Goal: Task Accomplishment & Management: Complete application form

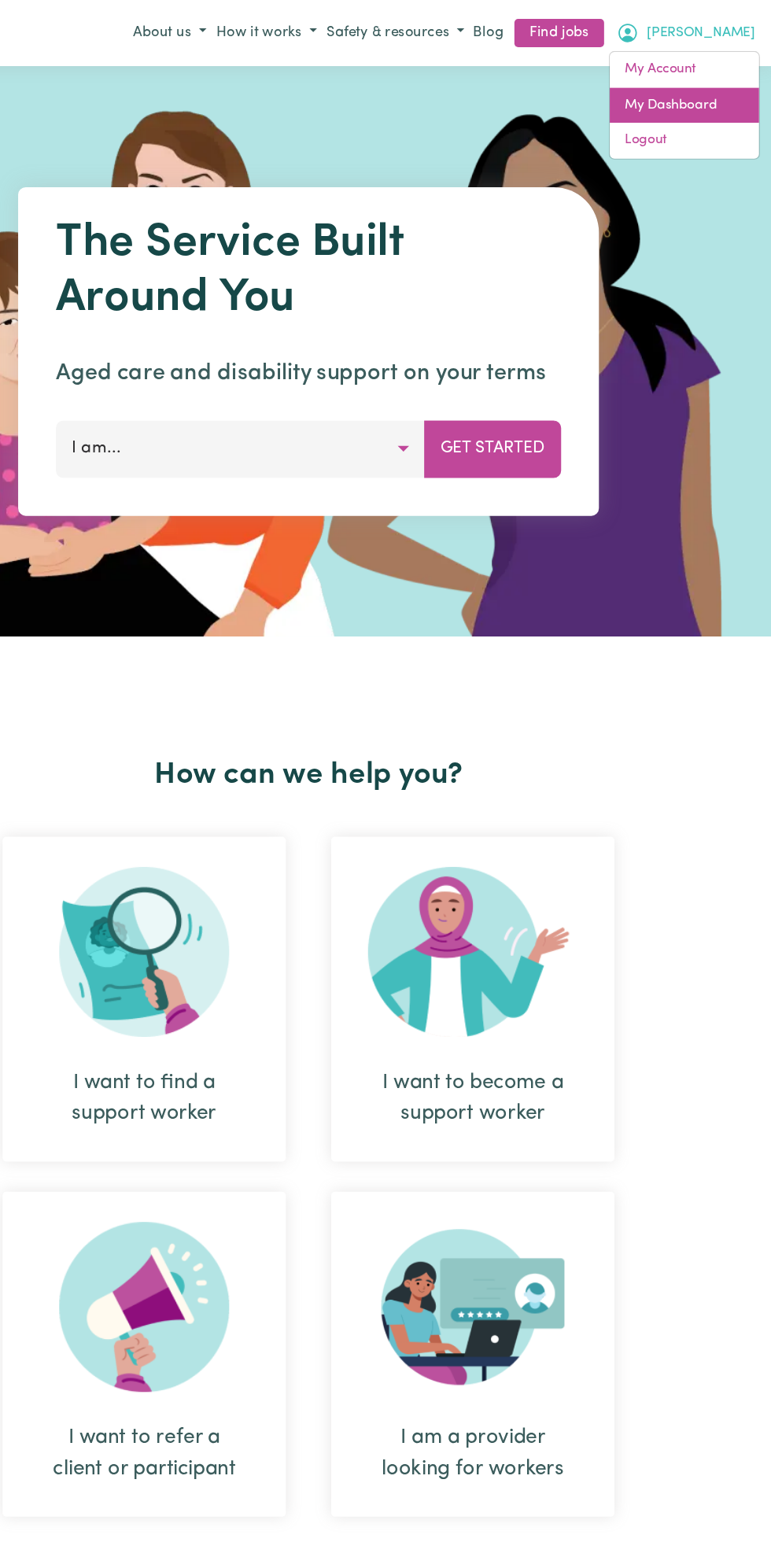
click at [704, 86] on link "My Dashboard" at bounding box center [698, 88] width 124 height 30
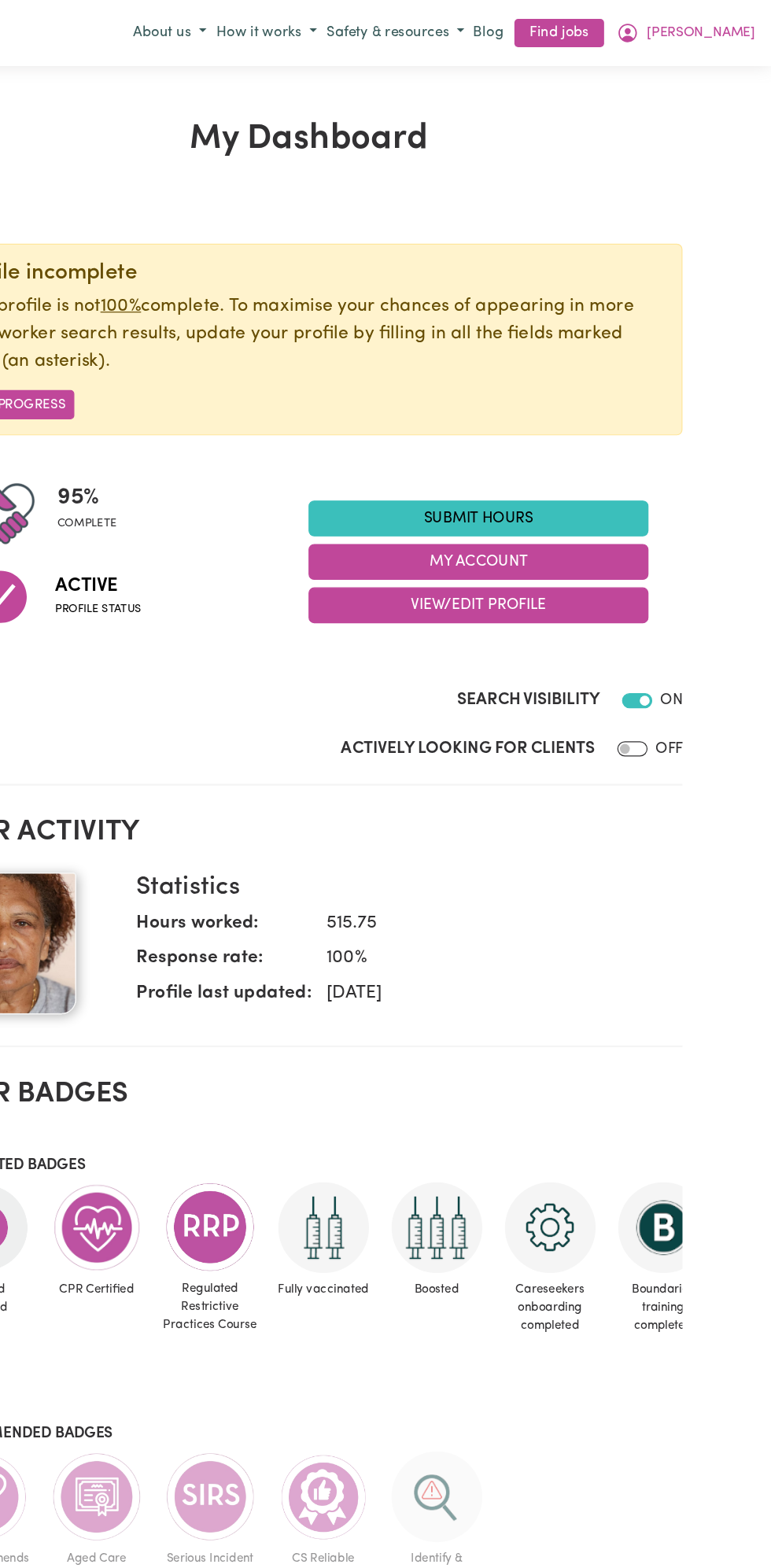
click at [537, 431] on link "Submit Hours" at bounding box center [526, 432] width 283 height 30
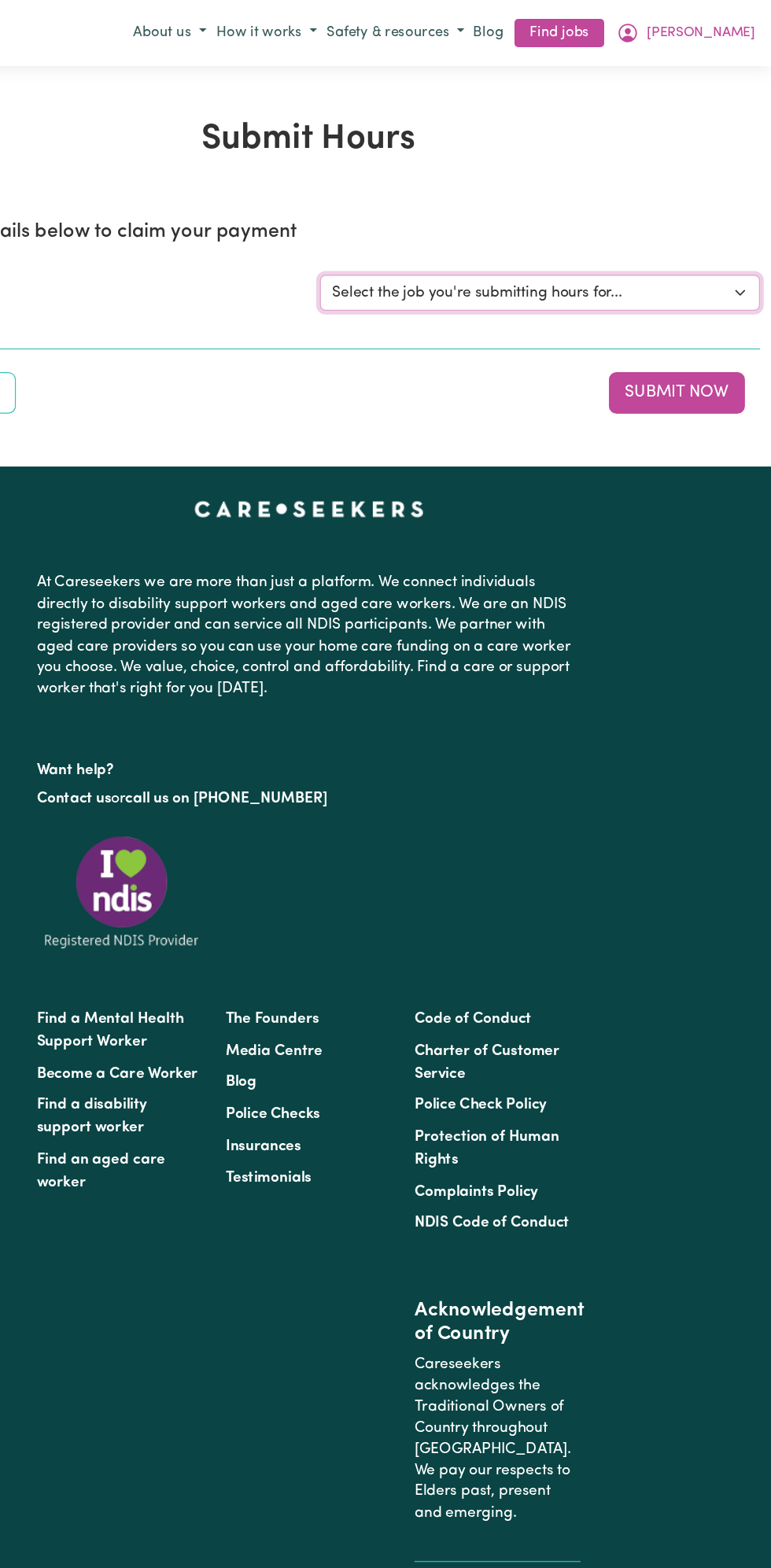
click at [569, 250] on select "Select the job you're submitting hours for... [Vartouhie ([PERSON_NAME]) [PERSO…" at bounding box center [578, 244] width 366 height 30
click at [560, 256] on select "Select the job you're submitting hours for... [Vartouhie ([PERSON_NAME]) [PERSO…" at bounding box center [578, 244] width 366 height 30
select select "13810"
click at [395, 229] on select "Select the job you're submitting hours for... [Vartouhie ([PERSON_NAME]) [PERSO…" at bounding box center [578, 244] width 366 height 30
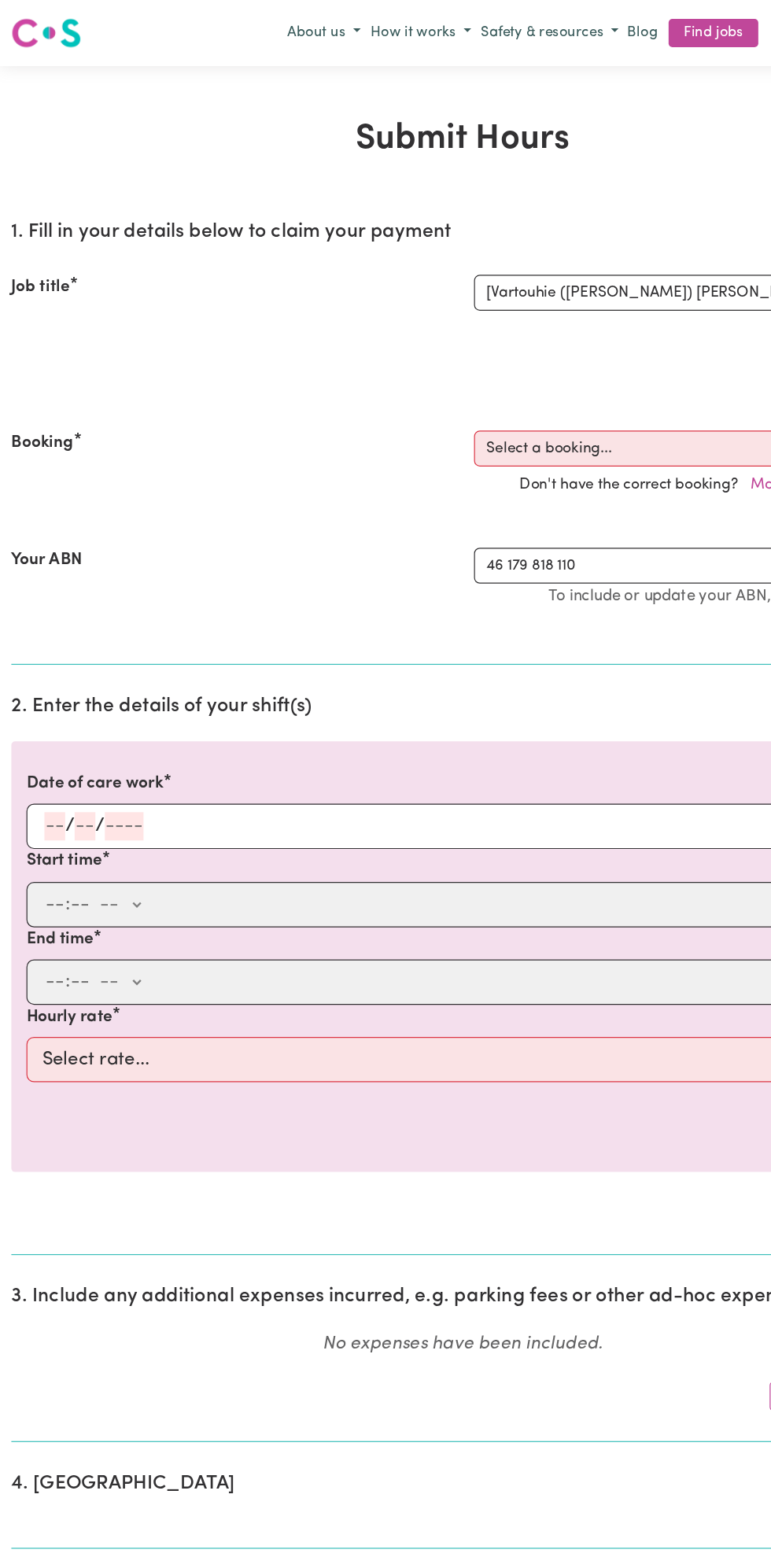
click at [70, 688] on input "number" at bounding box center [71, 689] width 18 height 24
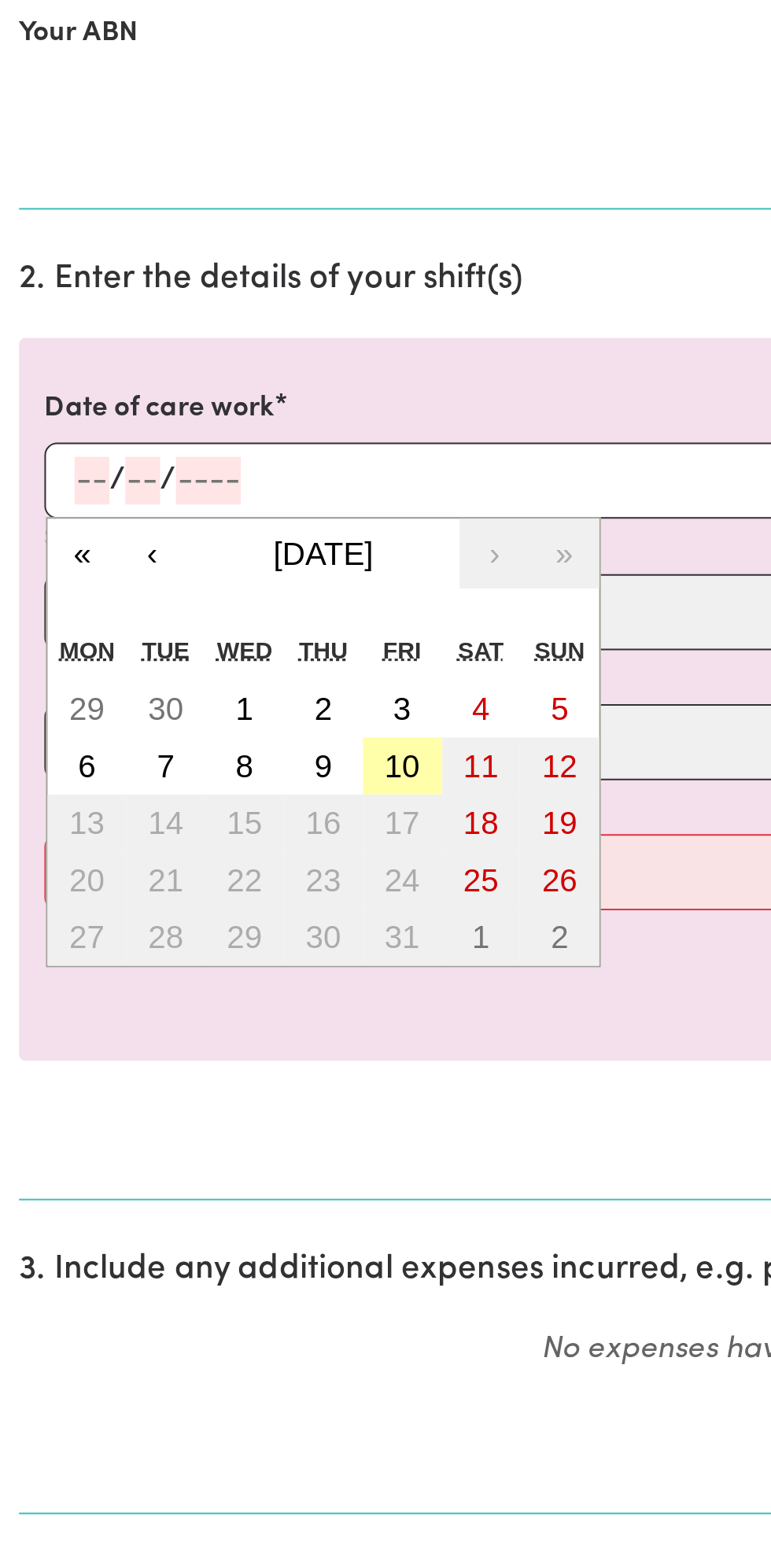
click at [212, 836] on button "10" at bounding box center [200, 831] width 39 height 28
type input "[DATE]"
type input "10"
type input "2025"
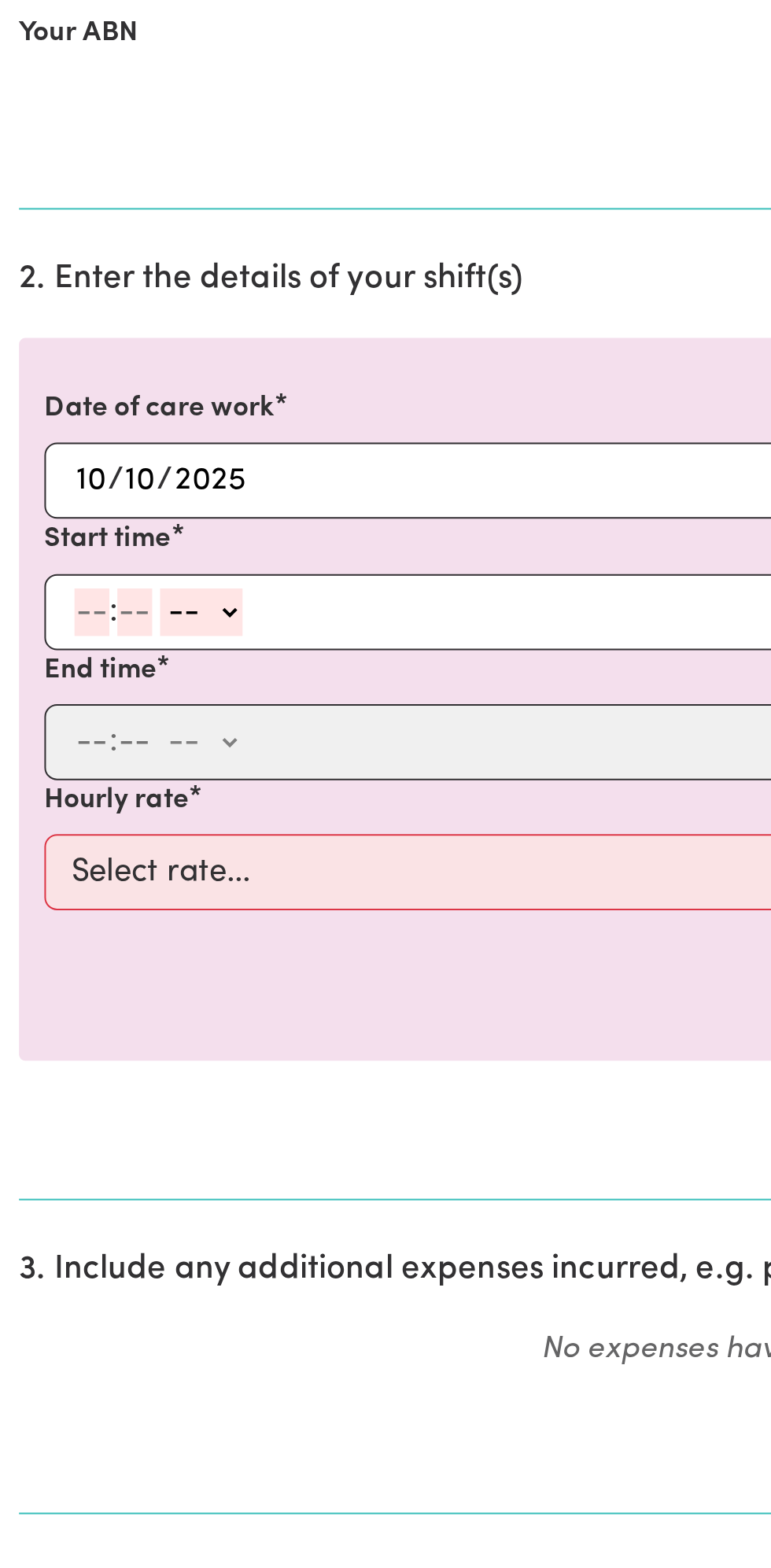
click at [41, 751] on input "number" at bounding box center [46, 753] width 18 height 24
type input "8"
click at [112, 751] on select "-- am pm" at bounding box center [93, 753] width 41 height 24
click at [73, 742] on select "-- am pm" at bounding box center [93, 753] width 41 height 24
click at [65, 746] on input "number" at bounding box center [61, 753] width 18 height 24
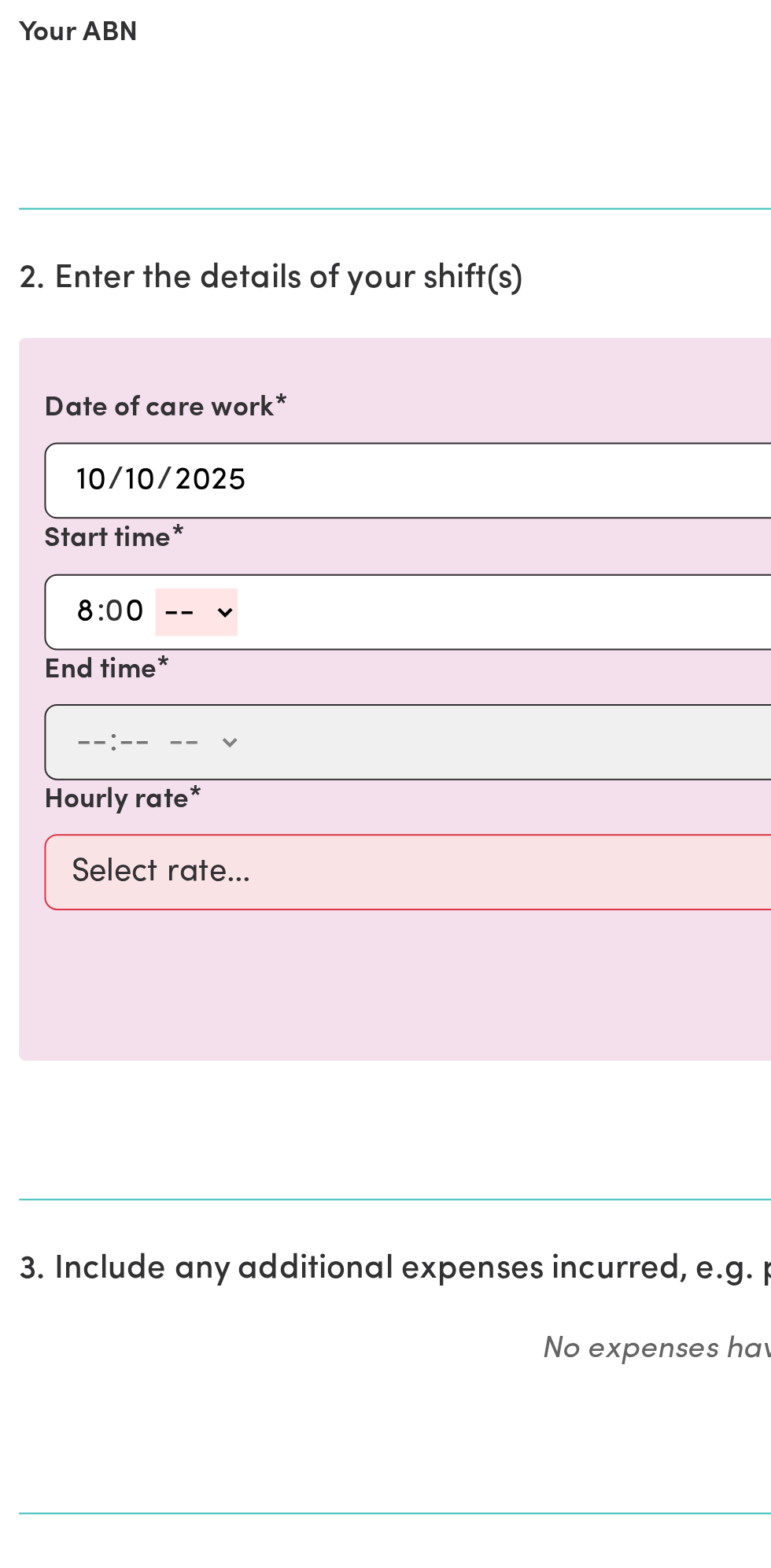
type input "0"
click at [129, 753] on div "8 : 0 0 -- am pm" at bounding box center [374, 753] width 676 height 24
click at [116, 756] on select "-- am pm" at bounding box center [98, 753] width 41 height 24
select select "am"
click at [77, 742] on select "-- am pm" at bounding box center [98, 753] width 41 height 24
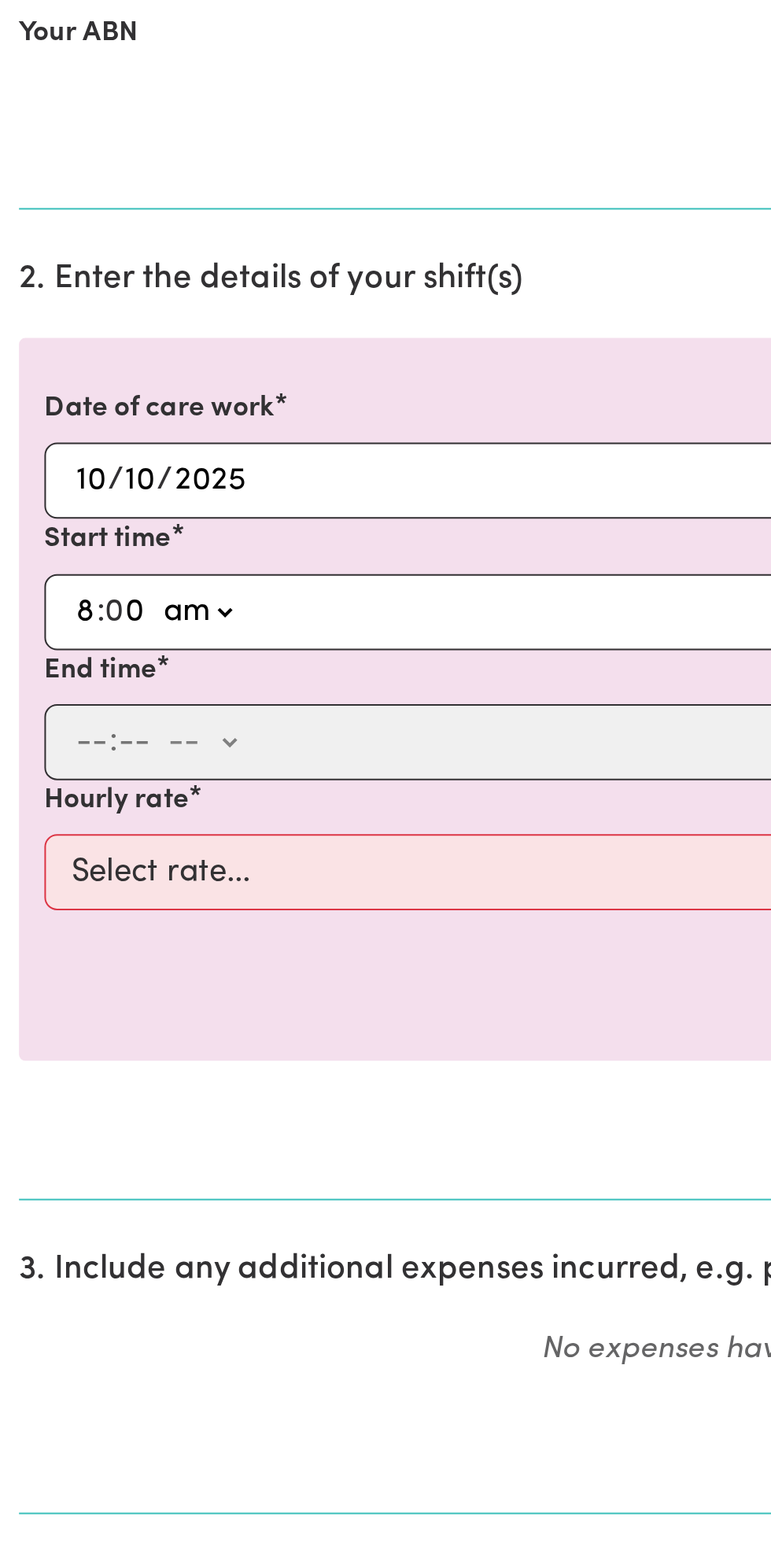
type input "08:00"
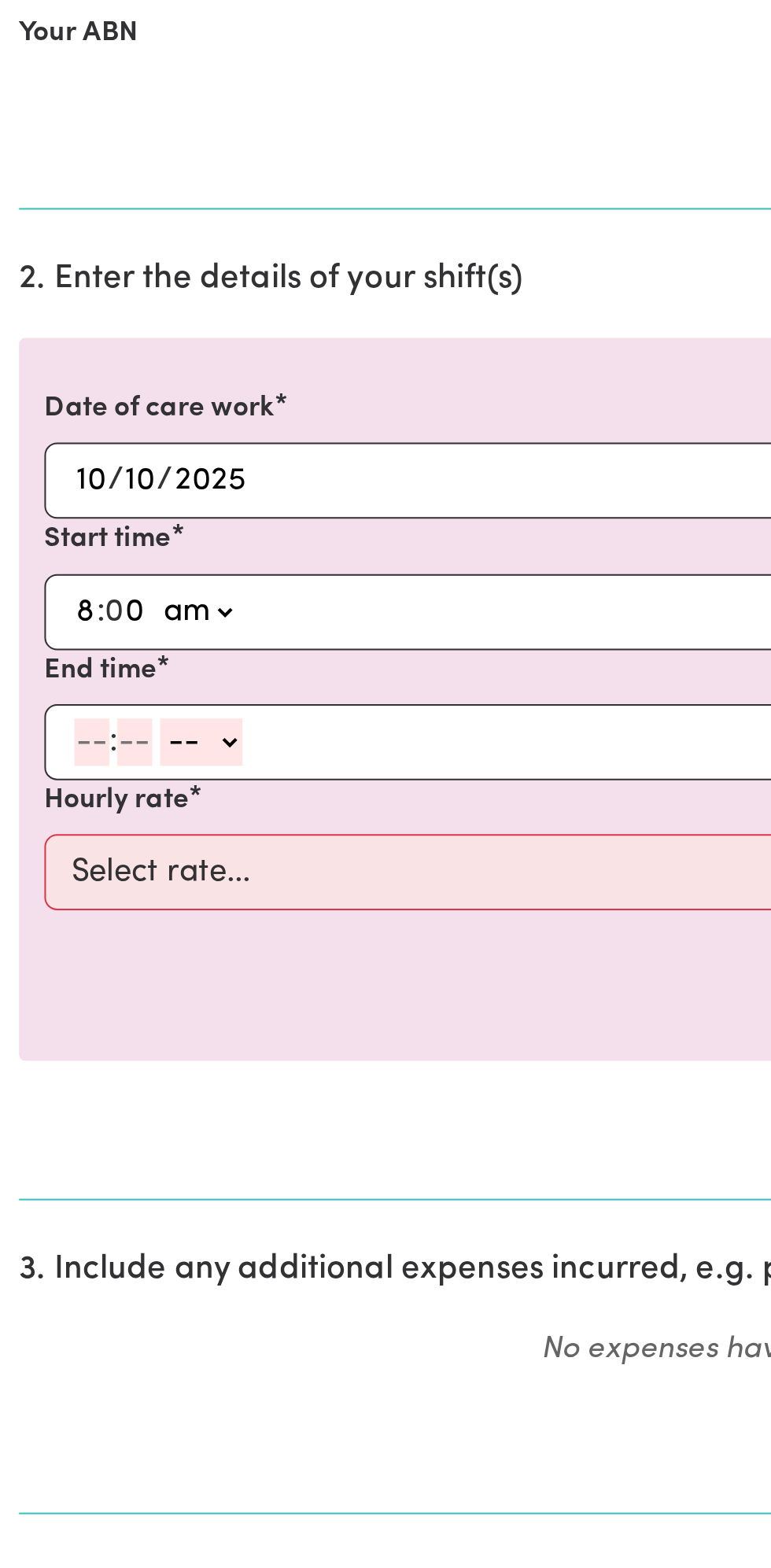
click at [43, 821] on input "number" at bounding box center [46, 818] width 18 height 24
type input "9"
type input "0"
click at [131, 810] on div "9 : 0 0 -- am pm" at bounding box center [374, 818] width 676 height 24
click at [114, 819] on select "-- am pm" at bounding box center [98, 818] width 41 height 24
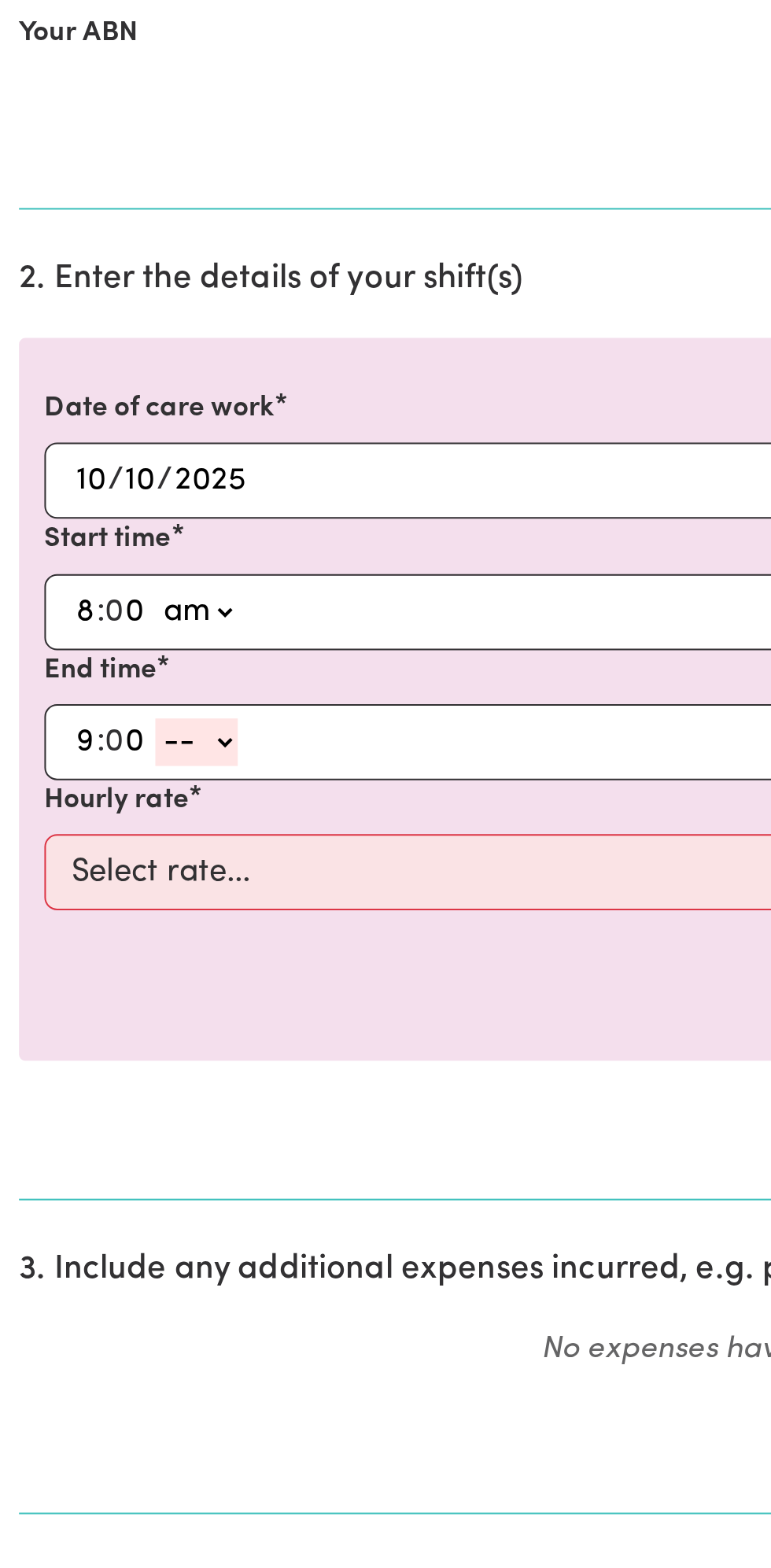
select select "am"
click at [77, 807] on select "-- am pm" at bounding box center [98, 818] width 41 height 24
type input "09:00"
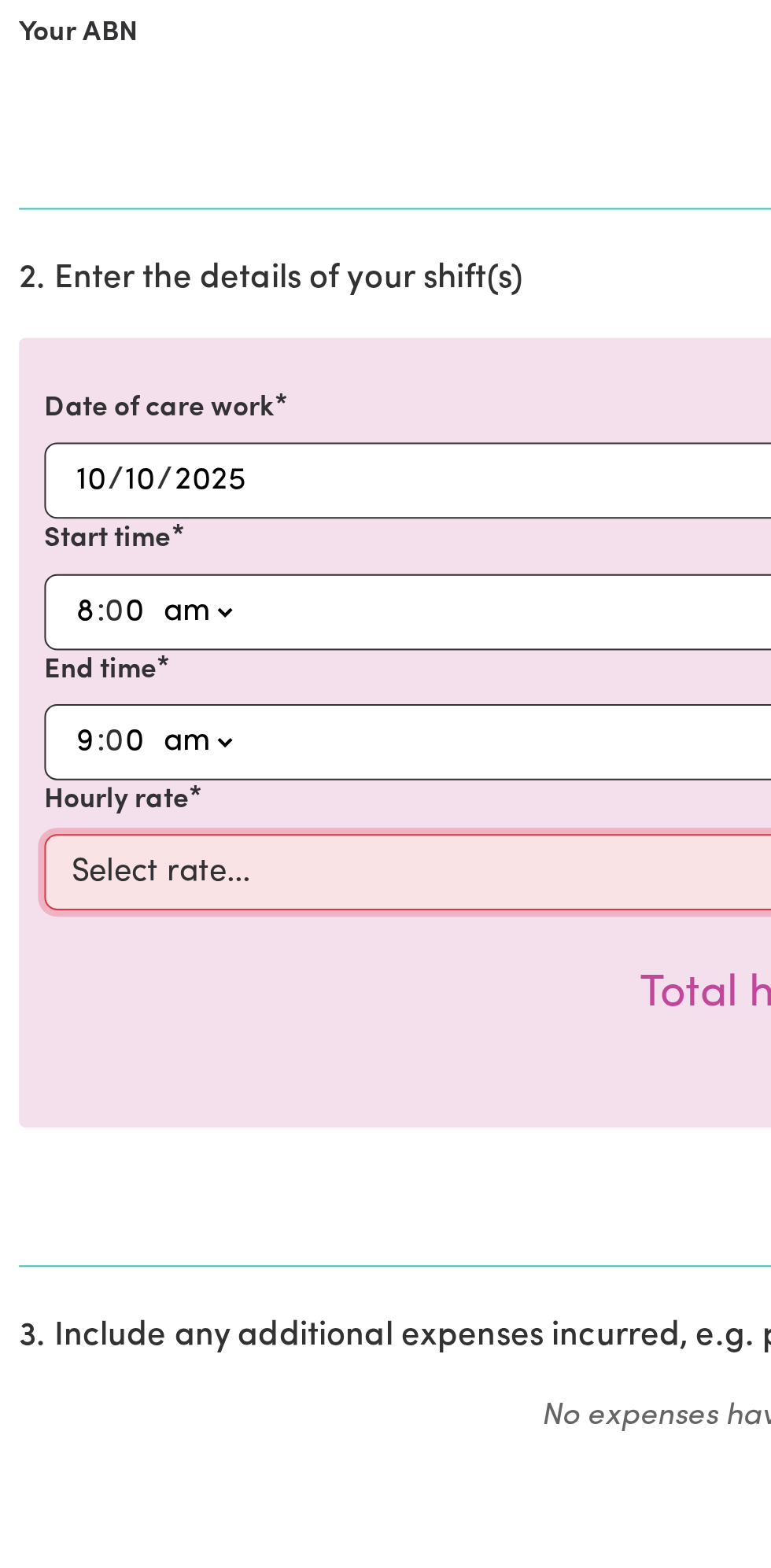
click at [175, 884] on select "Select rate... $49.00 (Weekday) $60.00 ([DATE])" at bounding box center [385, 883] width 727 height 38
select select "49-Weekday"
click at [22, 864] on select "Select rate... $49.00 (Weekday) $60.00 ([DATE])" at bounding box center [385, 883] width 727 height 38
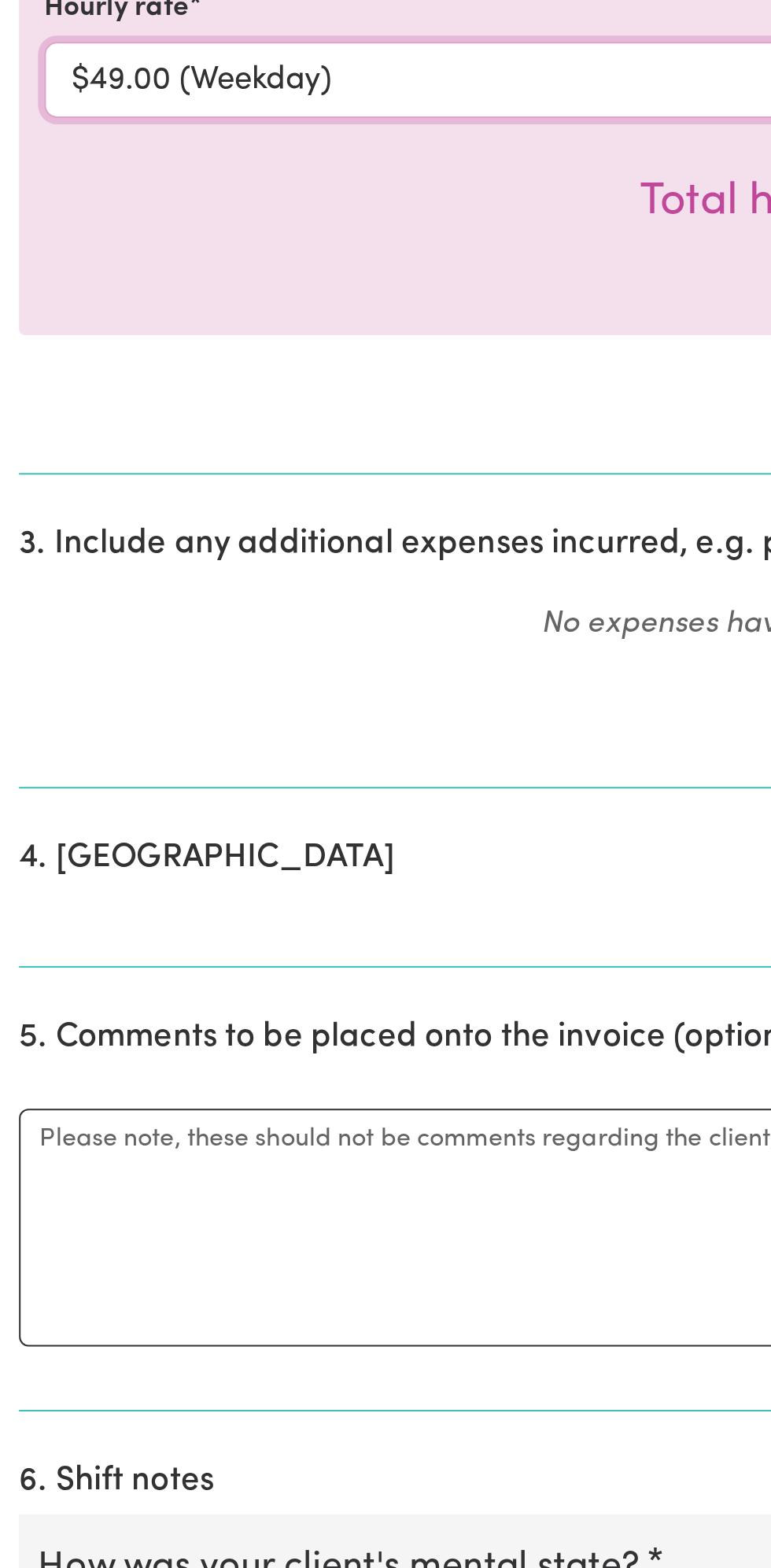
scroll to position [59, 0]
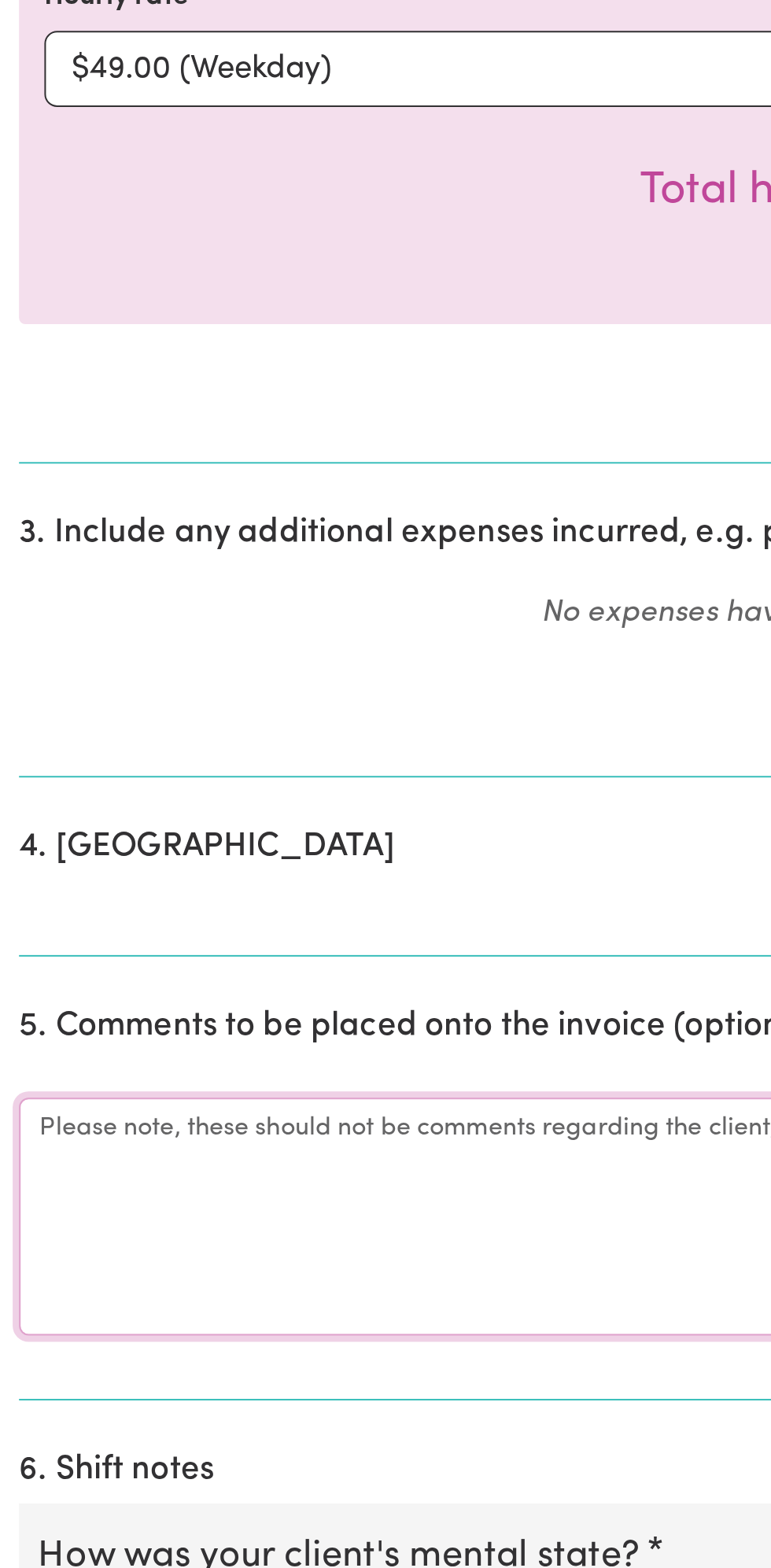
click at [102, 1390] on textarea "Comments" at bounding box center [386, 1393] width 752 height 118
click at [90, 1375] on textarea "Comments" at bounding box center [386, 1393] width 752 height 118
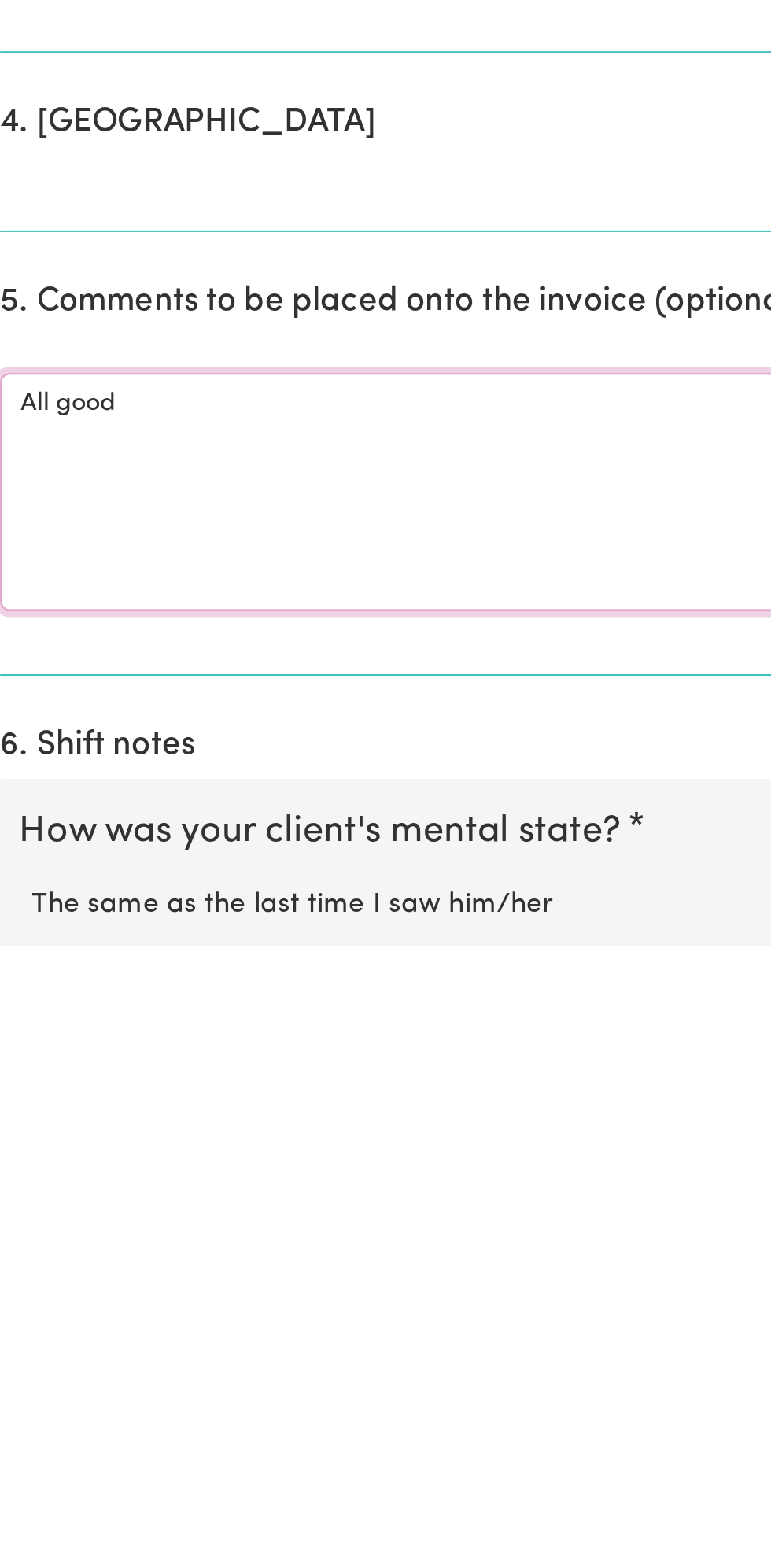
scroll to position [322, 0]
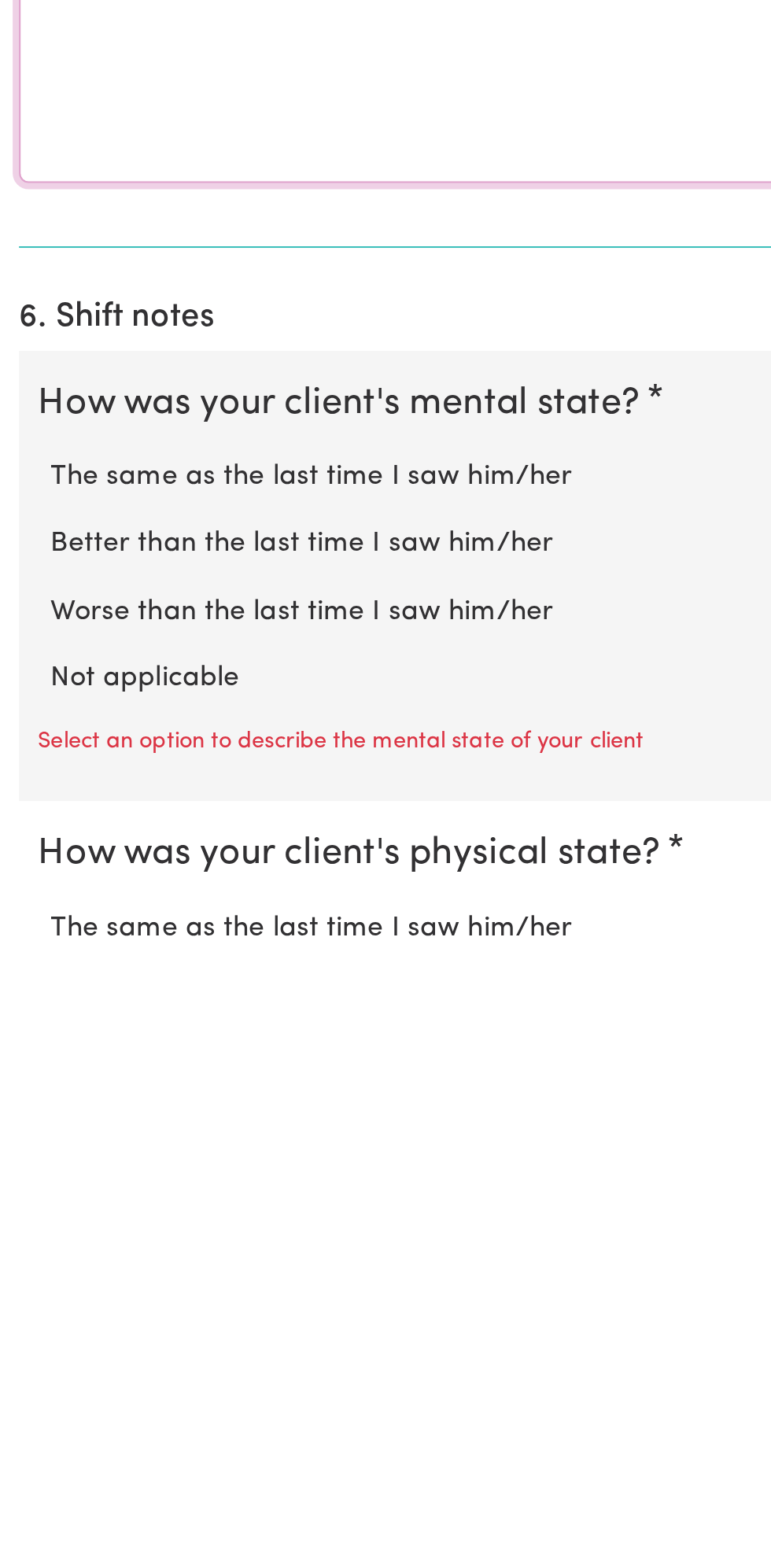
type textarea "All good"
click at [107, 1427] on label "Not applicable" at bounding box center [385, 1436] width 720 height 20
click at [25, 1426] on input "Not applicable" at bounding box center [24, 1425] width 1 height 1
radio input "true"
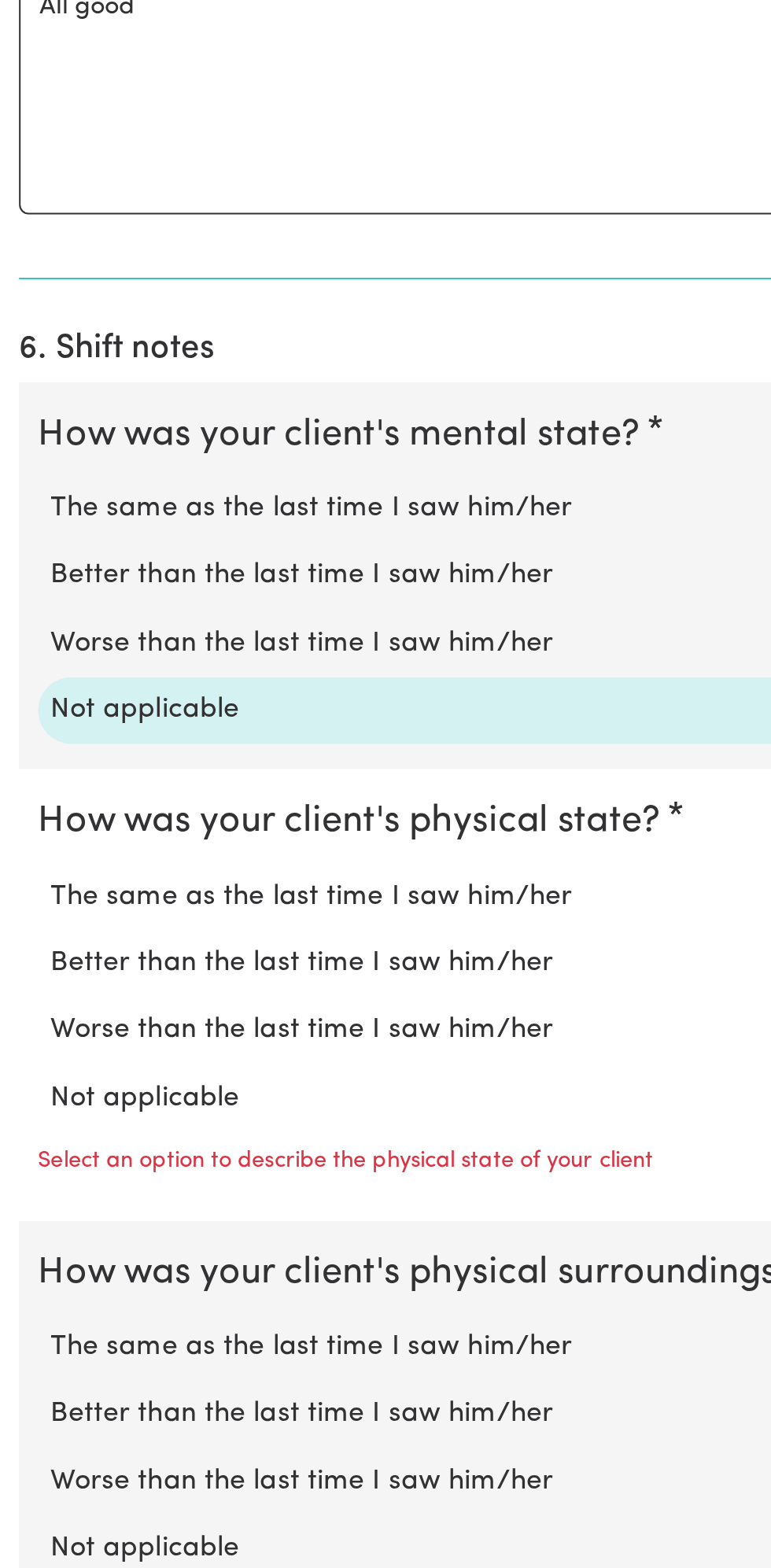
scroll to position [616, 0]
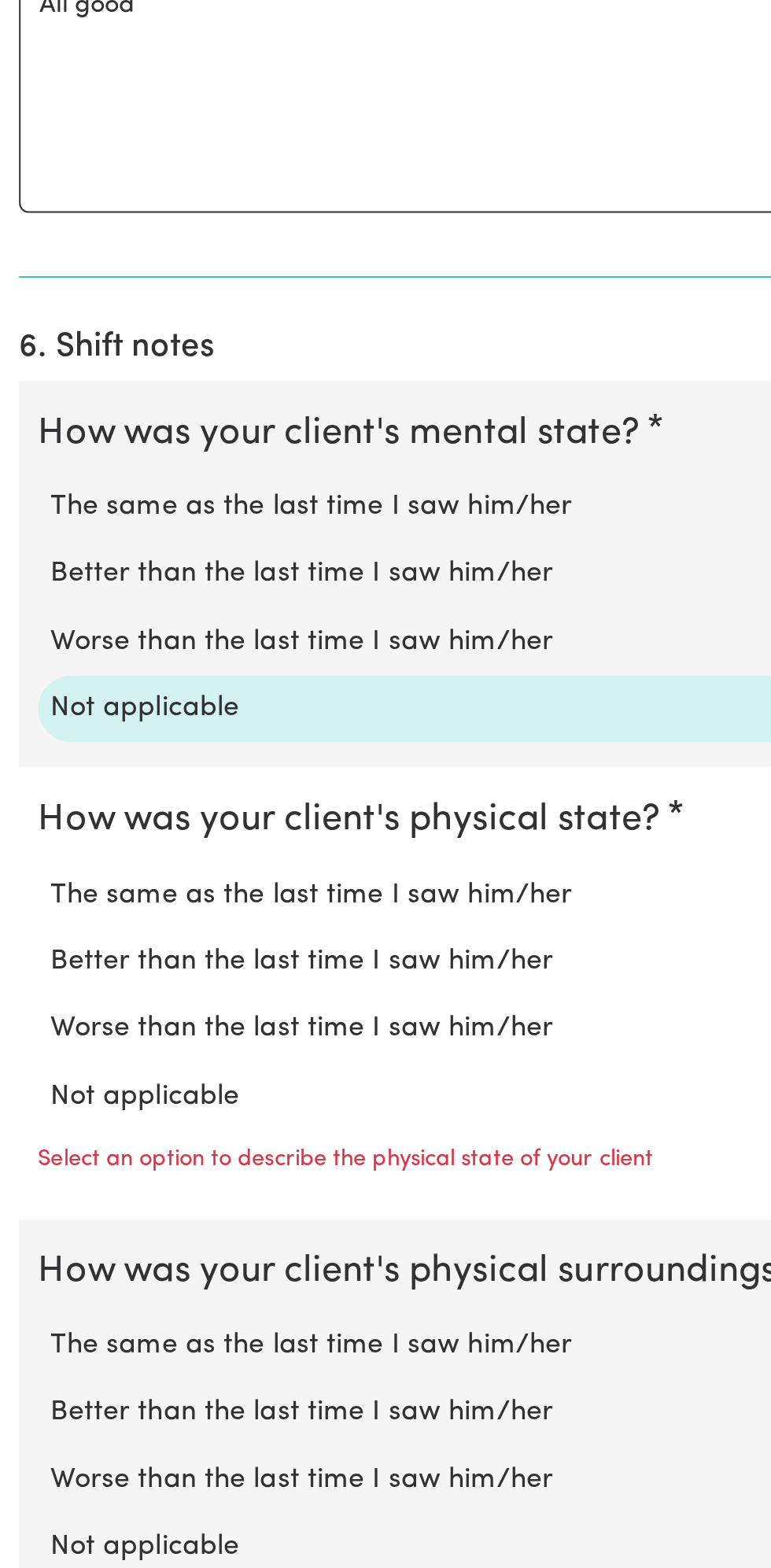
click at [107, 1324] on label "Not applicable" at bounding box center [385, 1334] width 720 height 20
click at [25, 1323] on input "Not applicable" at bounding box center [24, 1323] width 1 height 1
radio input "true"
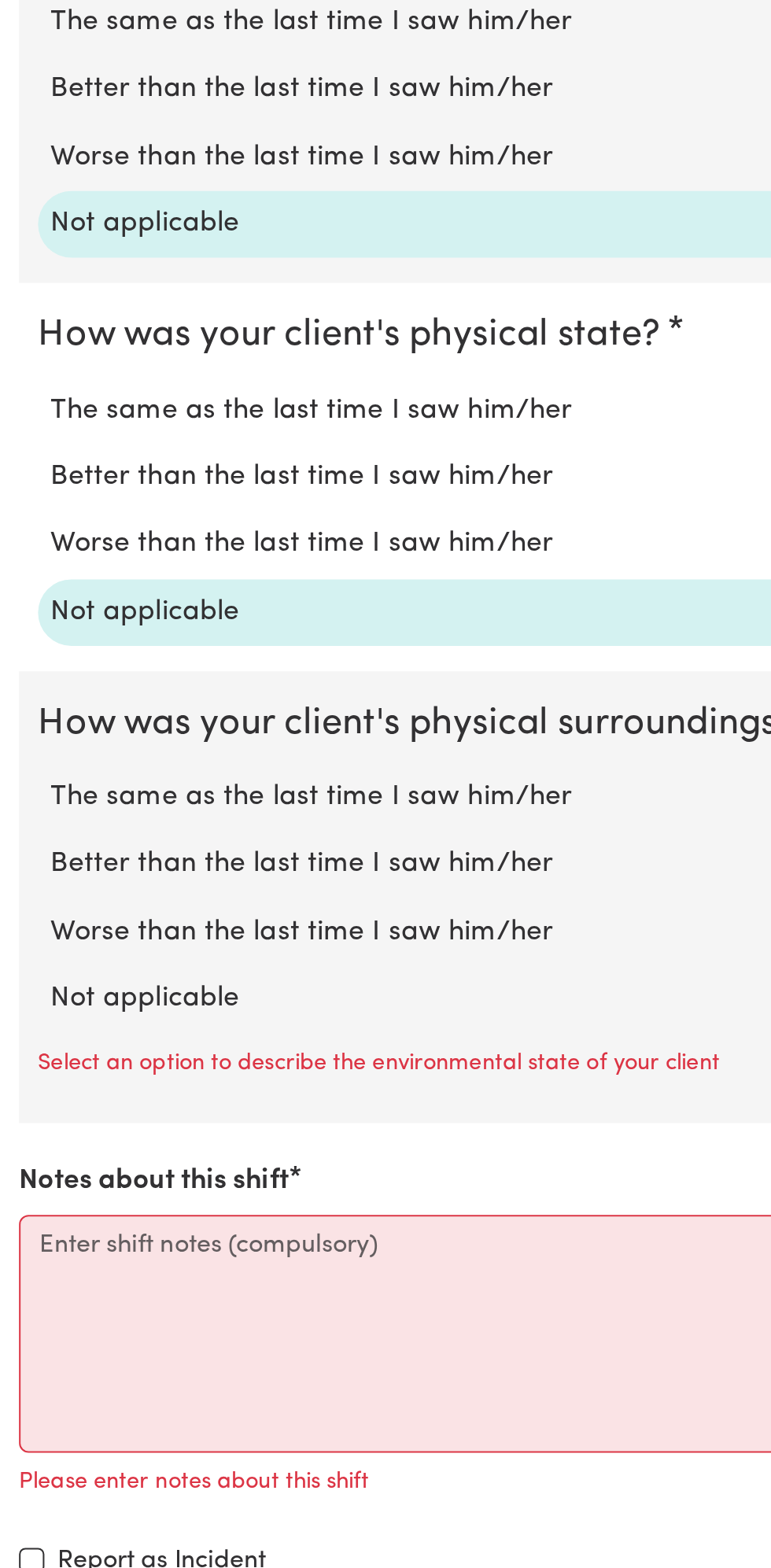
scroll to position [858, 0]
click at [101, 1274] on label "Not applicable" at bounding box center [385, 1284] width 720 height 20
click at [25, 1274] on input "Not applicable" at bounding box center [24, 1274] width 1 height 1
radio input "true"
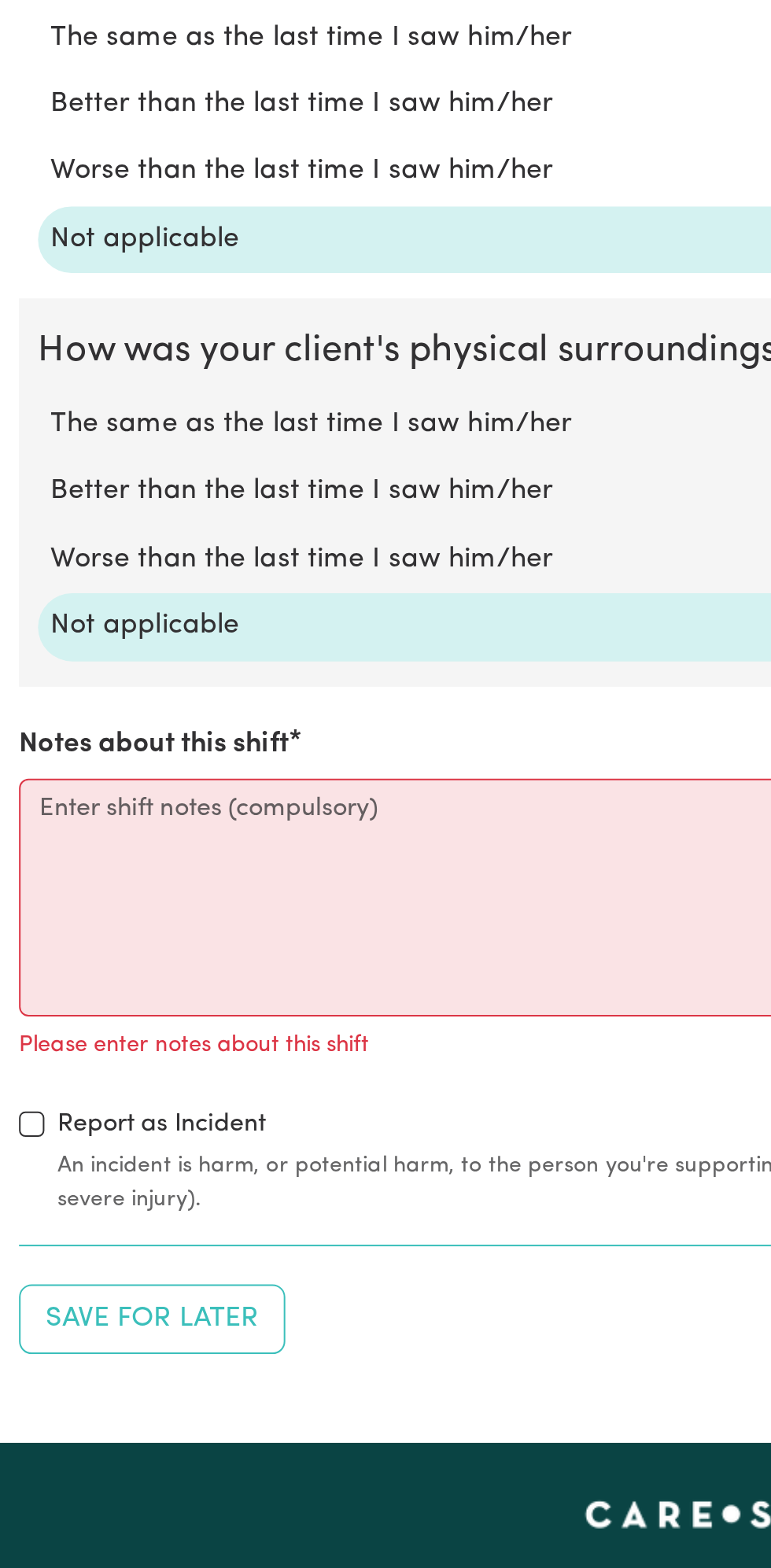
scroll to position [1052, 0]
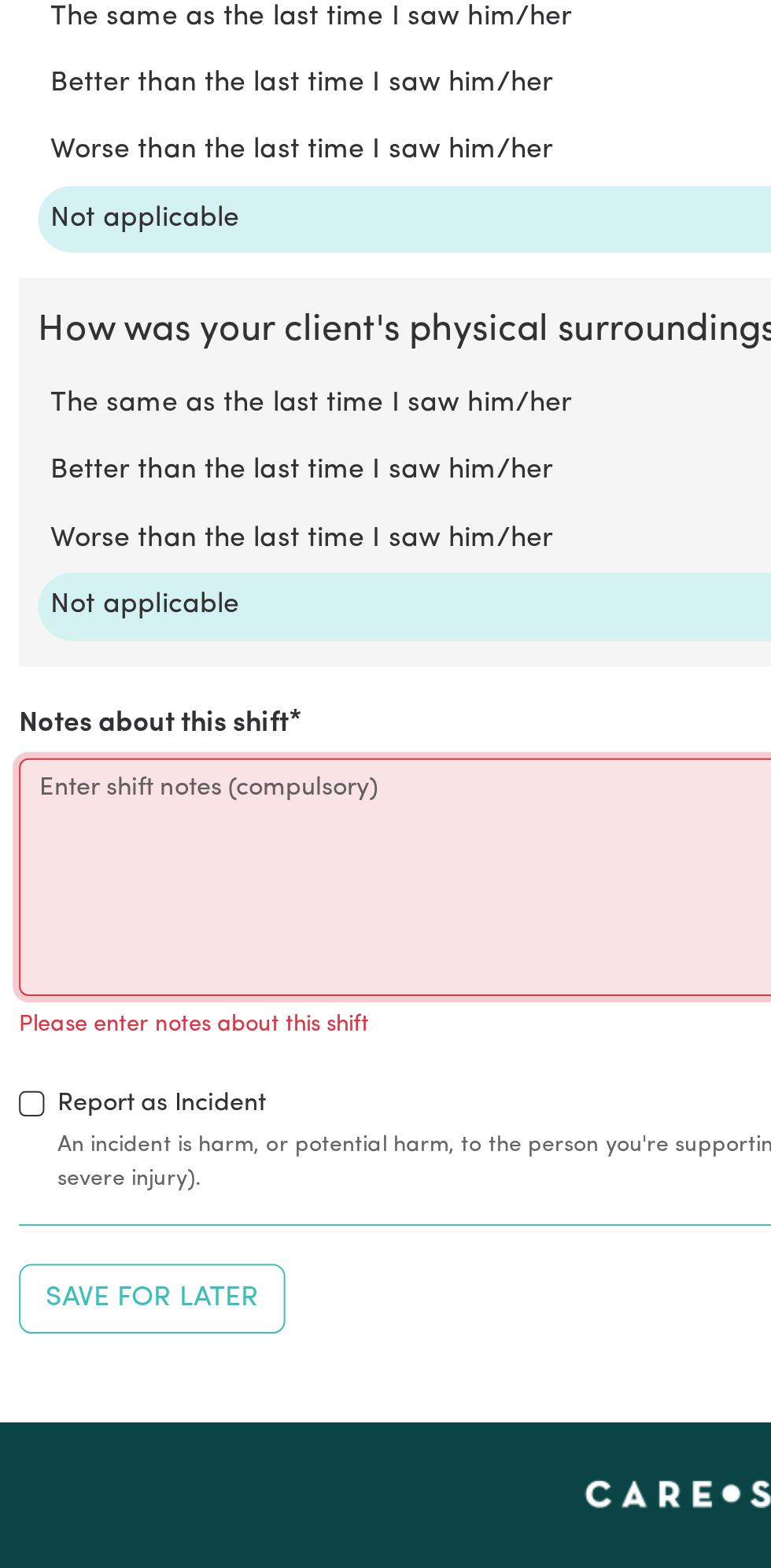
click at [114, 1218] on textarea "Notes about this shift" at bounding box center [386, 1225] width 752 height 118
click at [260, 1214] on textarea "Notes about this shift" at bounding box center [386, 1225] width 752 height 118
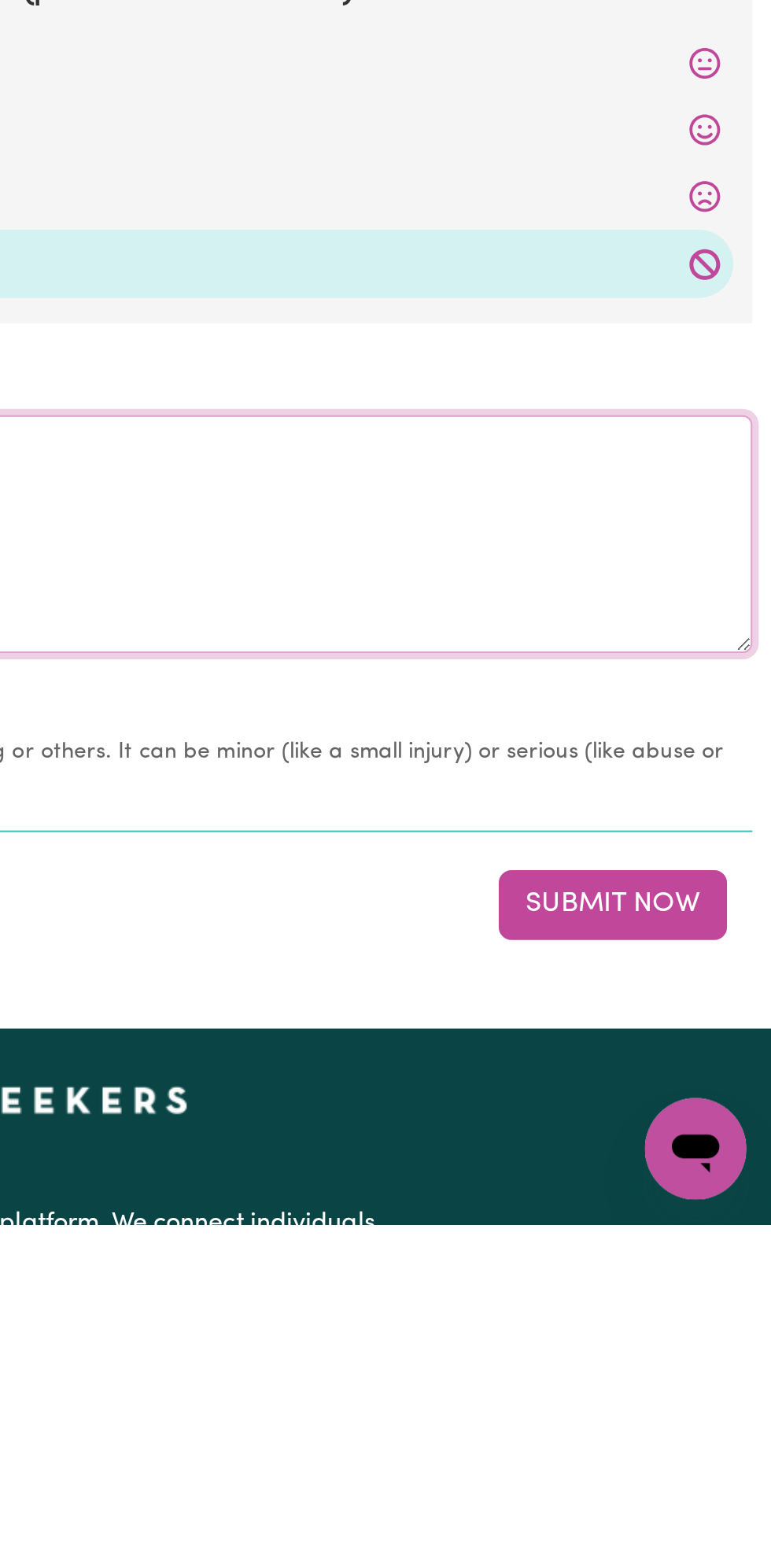
type textarea "Nothing changes all good"
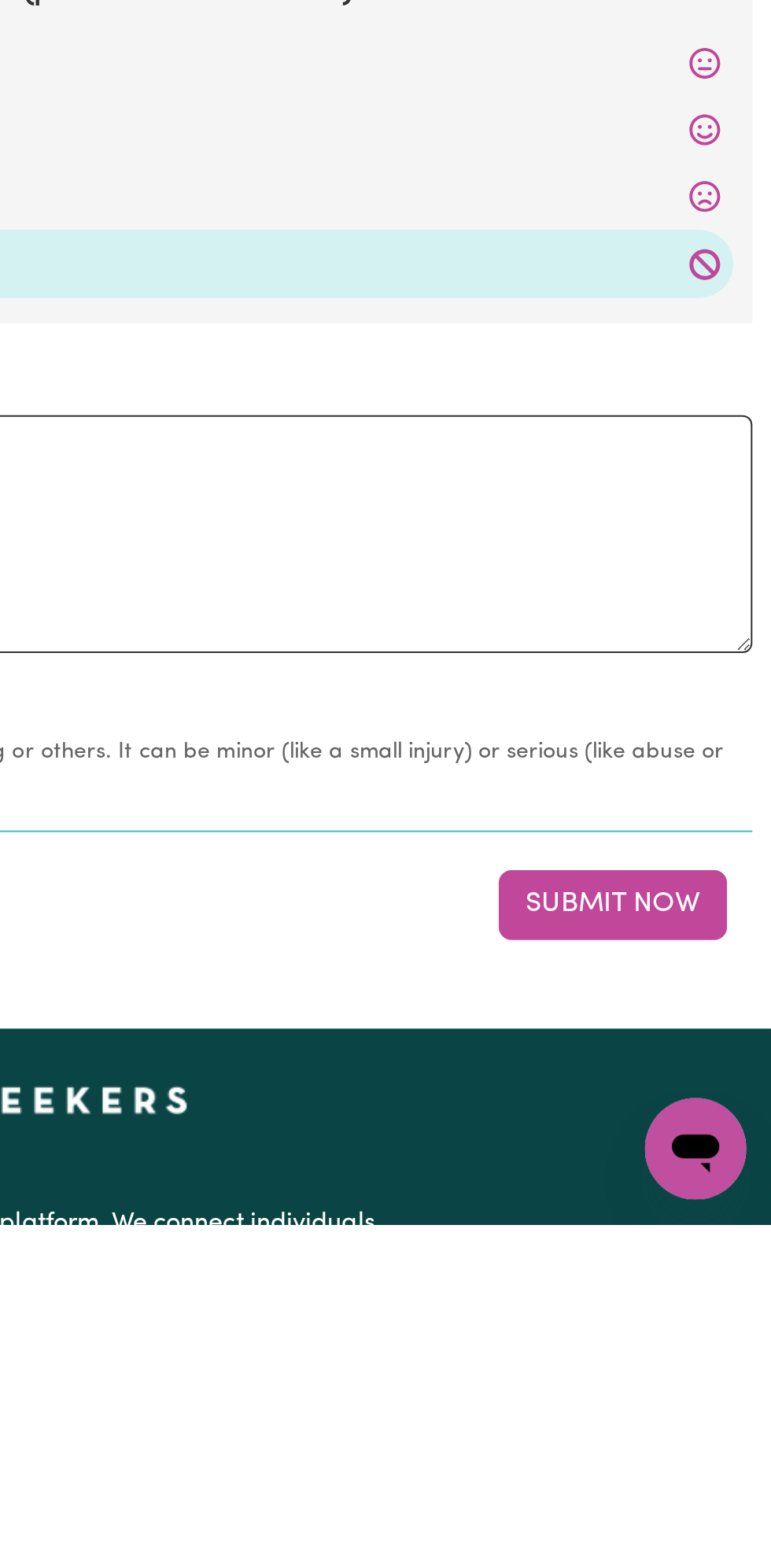
click at [720, 1411] on button "Submit Now" at bounding box center [692, 1409] width 114 height 35
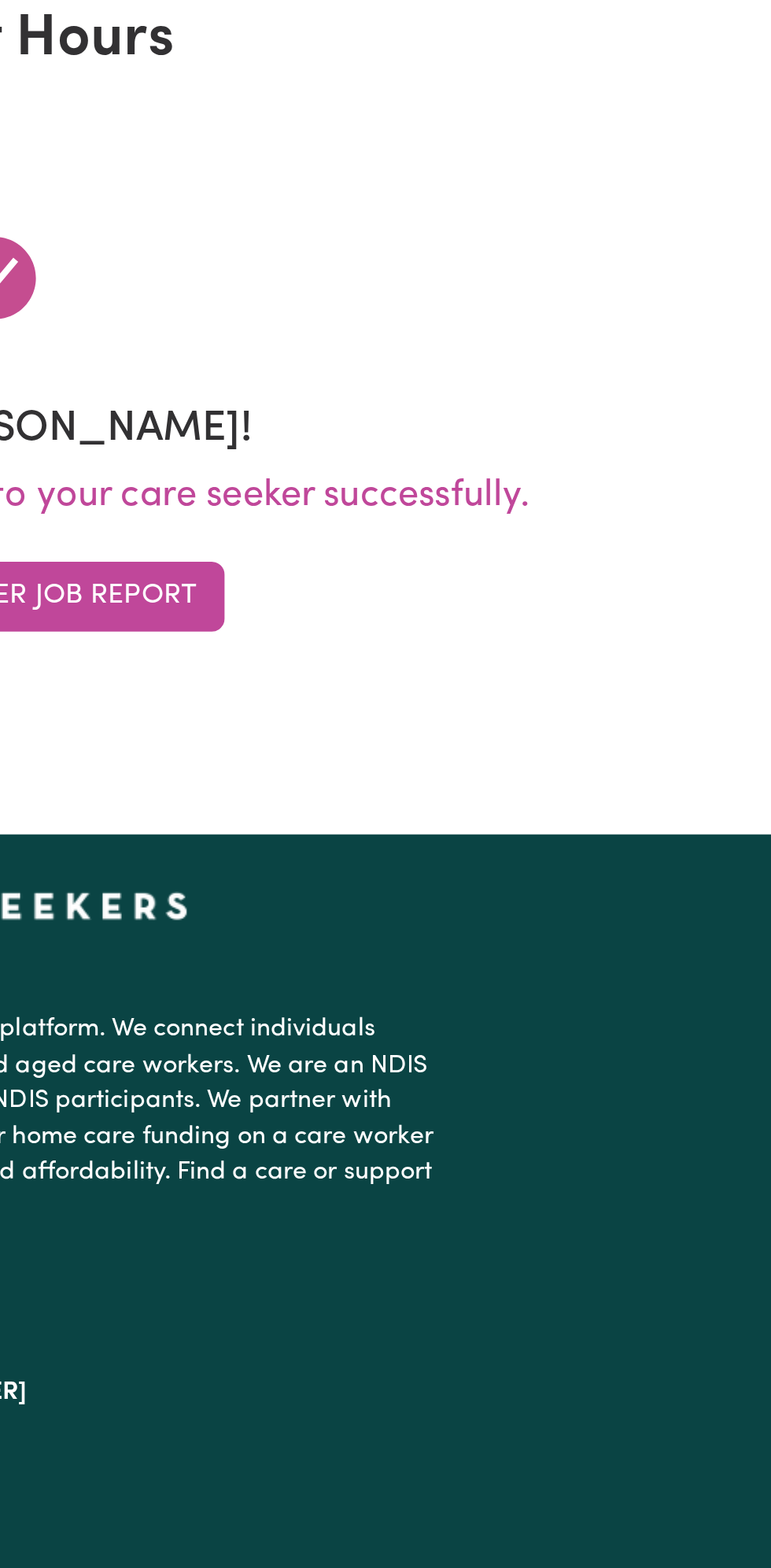
scroll to position [0, 0]
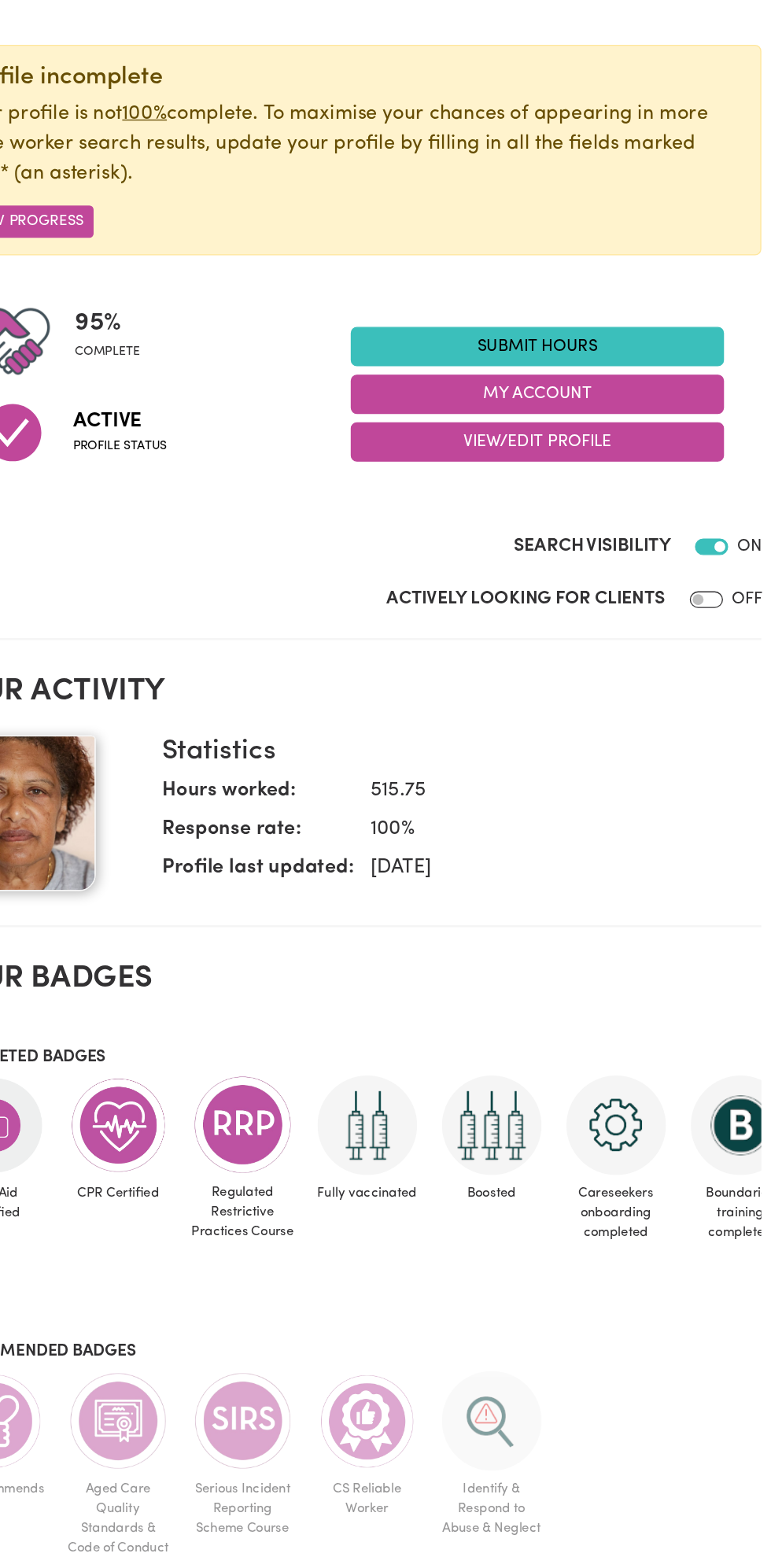
click at [488, 889] on section "Your badges Completed badges First Aid Certified CPR Certified Regulated Restri…" at bounding box center [385, 1135] width 624 height 500
click at [538, 429] on link "Submit Hours" at bounding box center [526, 432] width 283 height 30
